Goal: Information Seeking & Learning: Learn about a topic

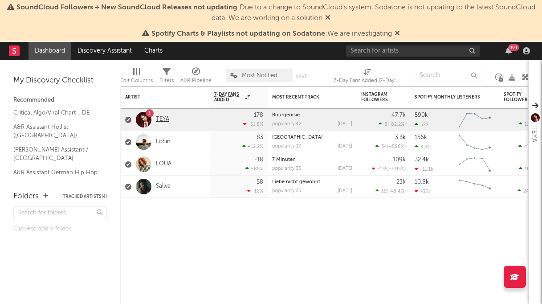
click at [161, 122] on link "TEYA" at bounding box center [162, 120] width 13 height 8
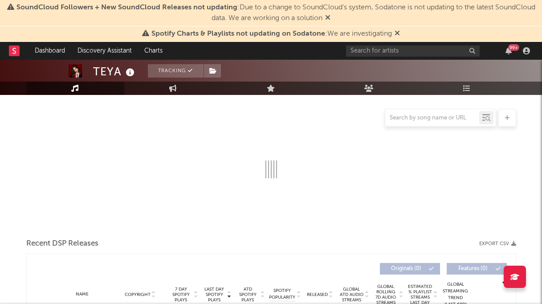
scroll to position [109, 0]
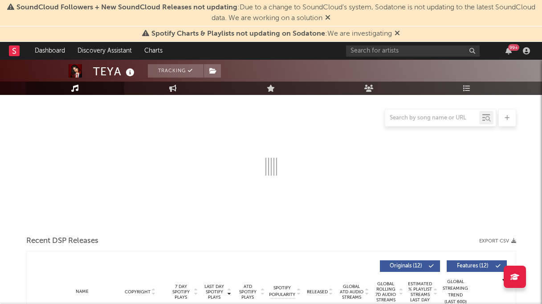
select select "6m"
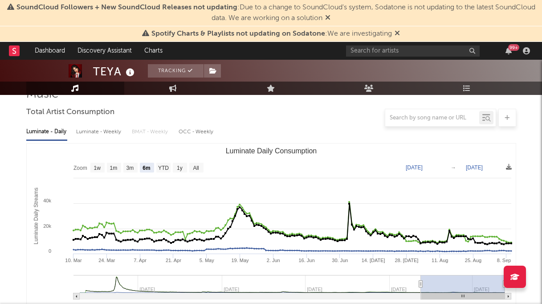
scroll to position [0, 0]
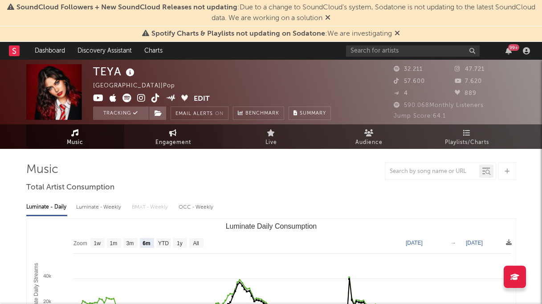
click at [178, 139] on span "Engagement" at bounding box center [173, 142] width 36 height 11
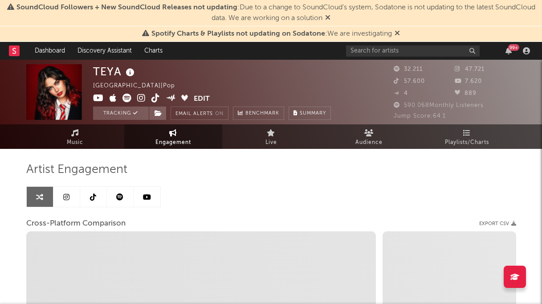
select select "1w"
click at [146, 192] on link at bounding box center [147, 197] width 27 height 20
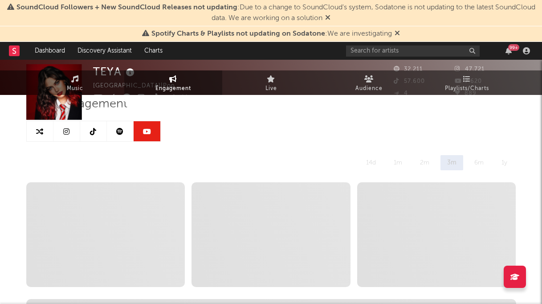
select select "6m"
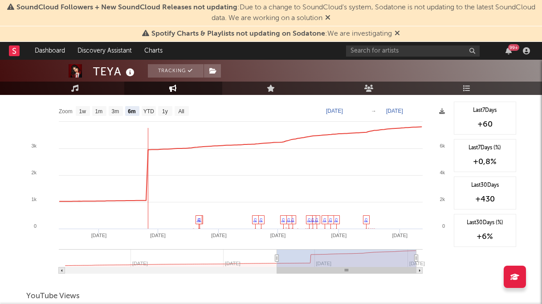
scroll to position [737, 0]
